Goal: Navigation & Orientation: Understand site structure

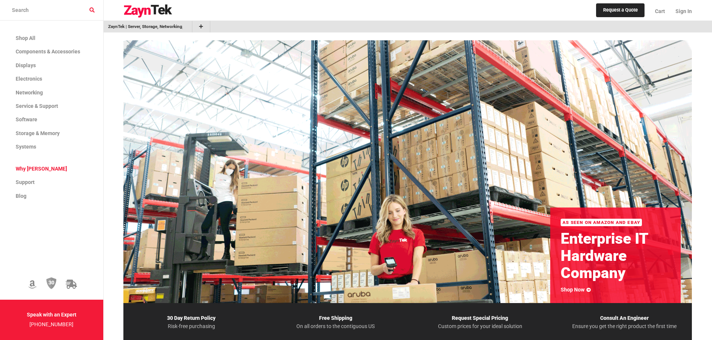
click at [37, 169] on span "Why [PERSON_NAME]" at bounding box center [41, 169] width 51 height 6
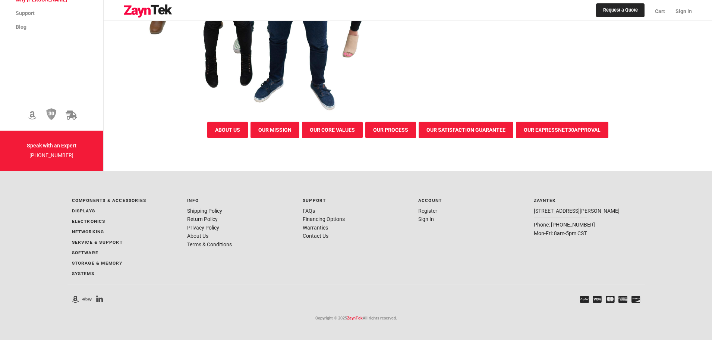
scroll to position [2391, 0]
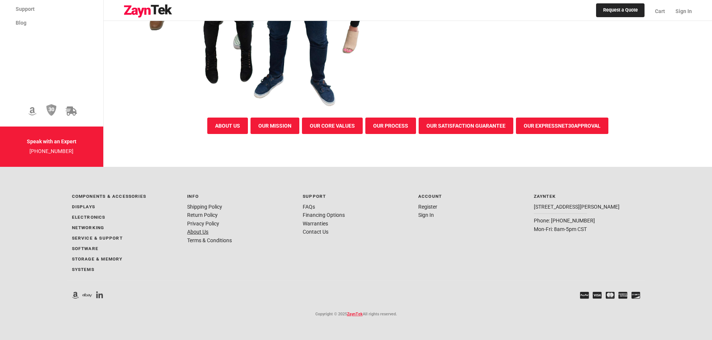
click at [187, 229] on link "About Us" at bounding box center [197, 232] width 21 height 6
click at [193, 241] on link "Terms & Conditions" at bounding box center [209, 240] width 45 height 6
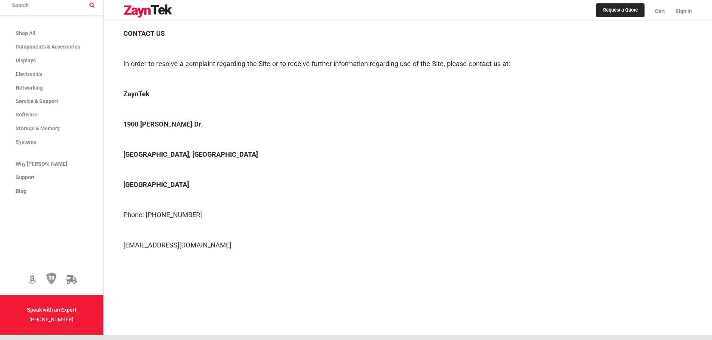
scroll to position [7379, 0]
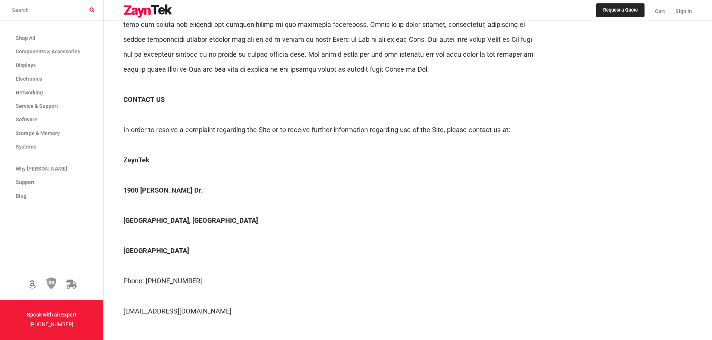
click at [148, 7] on img at bounding box center [147, 10] width 49 height 13
